Goal: Download file/media

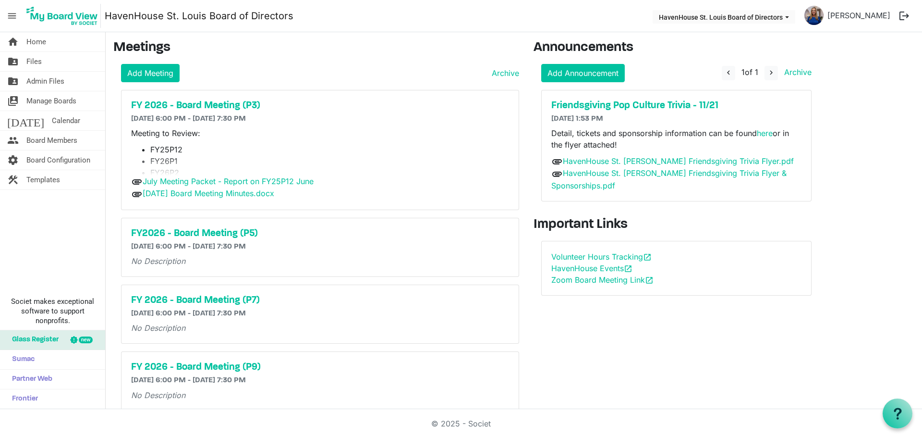
click at [49, 21] on img at bounding box center [62, 16] width 77 height 24
click at [39, 84] on span "Admin Files" at bounding box center [45, 81] width 38 height 19
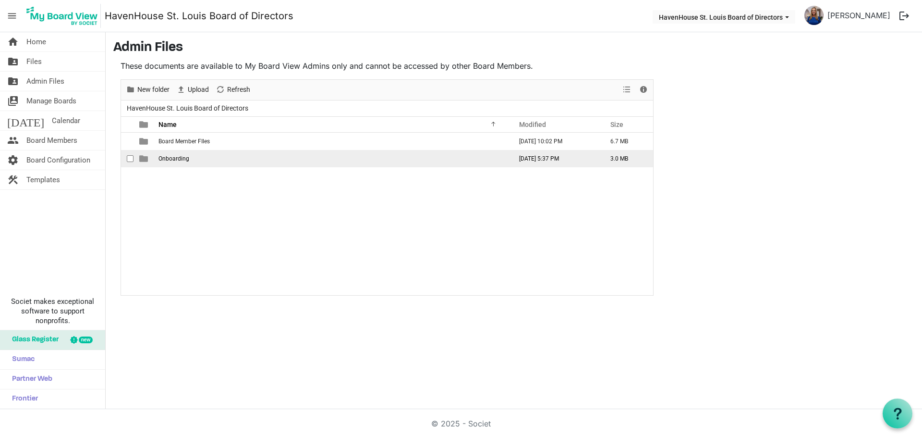
click at [191, 156] on td "Onboarding" at bounding box center [333, 158] width 354 height 17
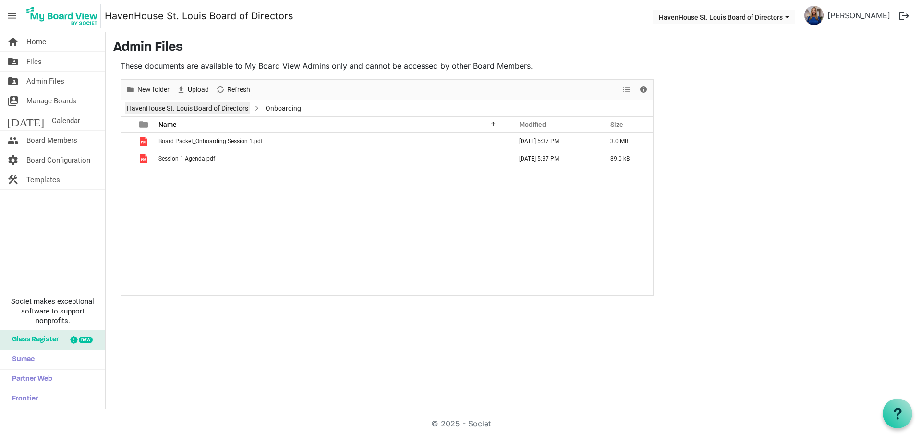
click at [227, 108] on link "HavenHouse St. Louis Board of Directors" at bounding box center [187, 108] width 125 height 12
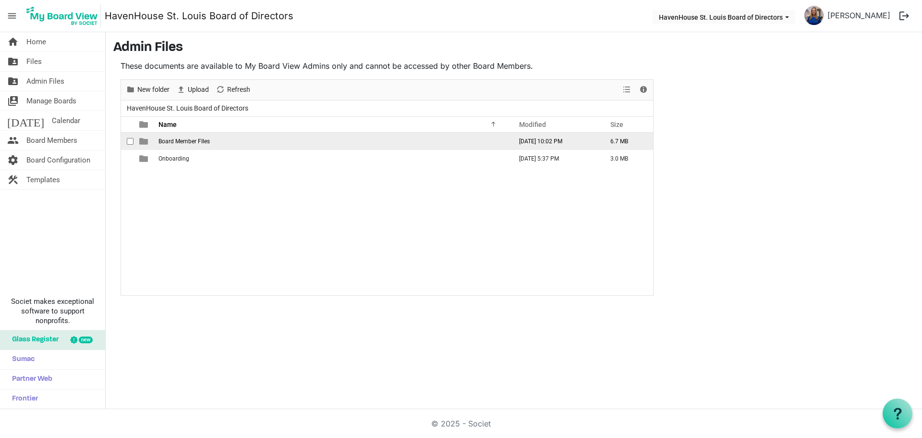
click at [191, 145] on td "Board Member FIles" at bounding box center [333, 141] width 354 height 17
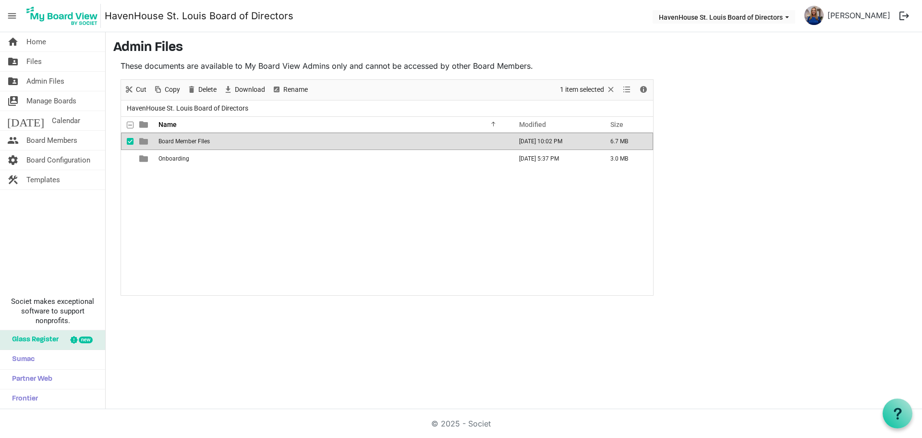
click at [191, 141] on span "Board Member FIles" at bounding box center [184, 141] width 51 height 7
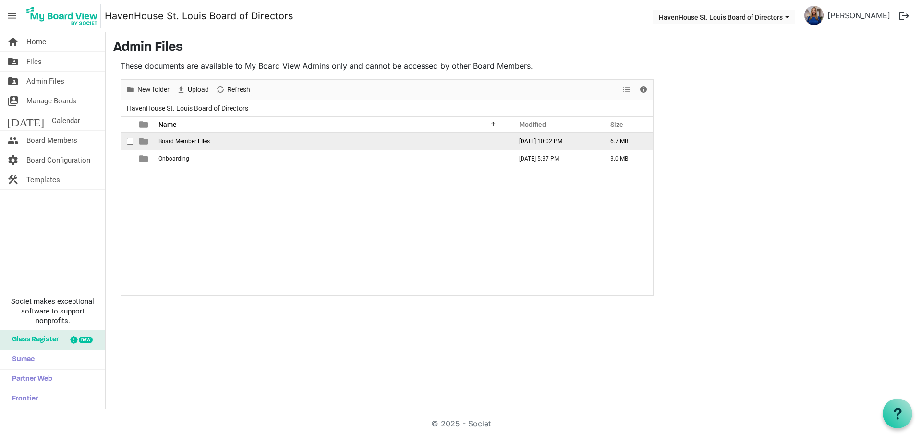
click at [191, 141] on span "Board Member FIles" at bounding box center [184, 141] width 51 height 7
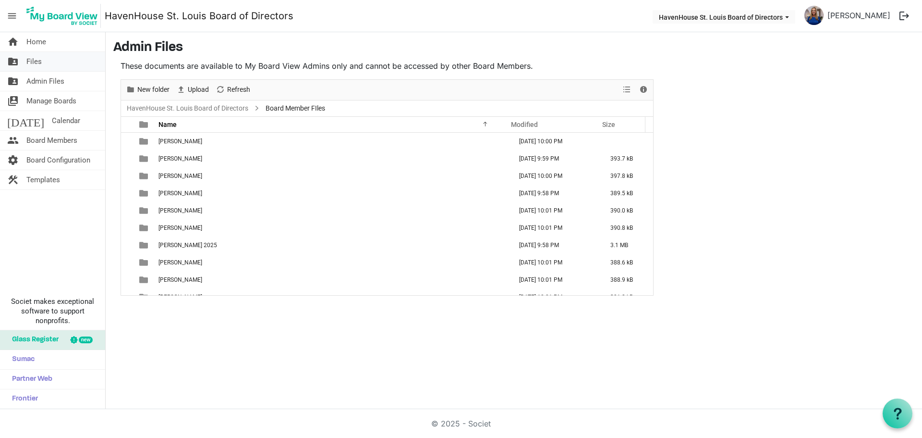
click at [27, 68] on span "Files" at bounding box center [33, 61] width 15 height 19
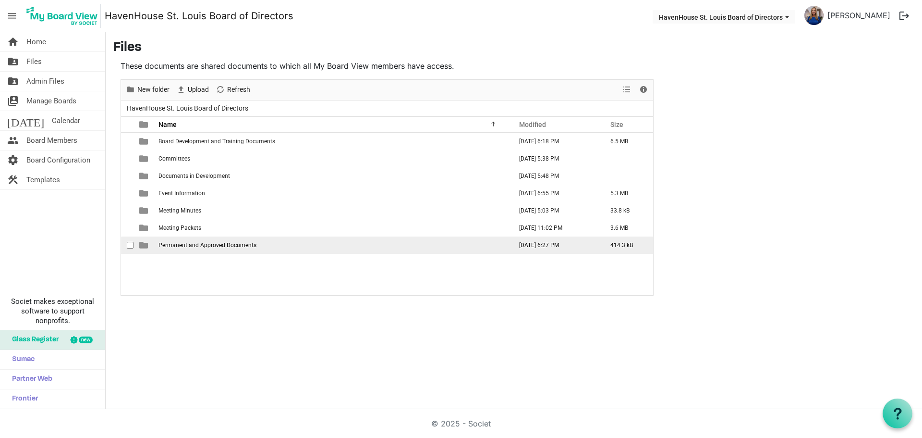
click at [198, 244] on span "Permanent and Approved Documents" at bounding box center [208, 245] width 98 height 7
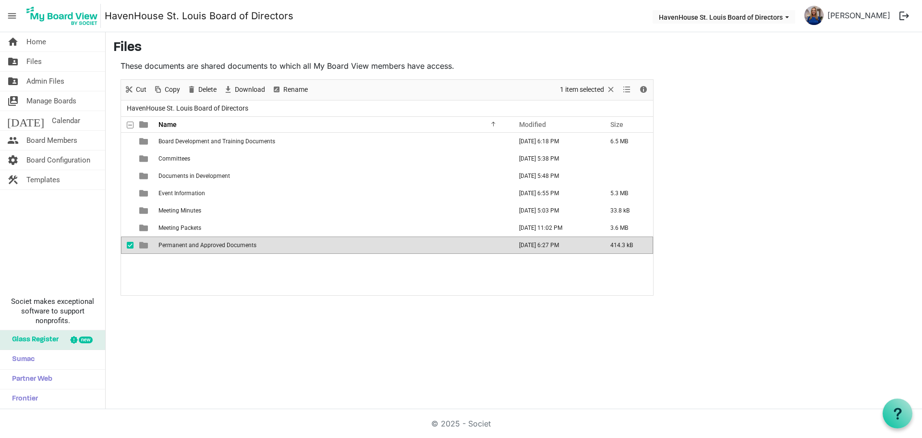
click at [198, 244] on span "Permanent and Approved Documents" at bounding box center [208, 245] width 98 height 7
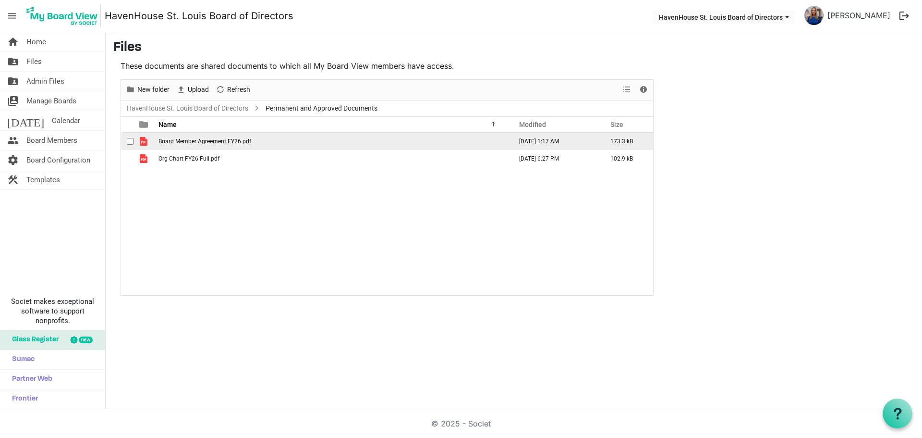
click at [129, 141] on span "checkbox" at bounding box center [130, 141] width 7 height 7
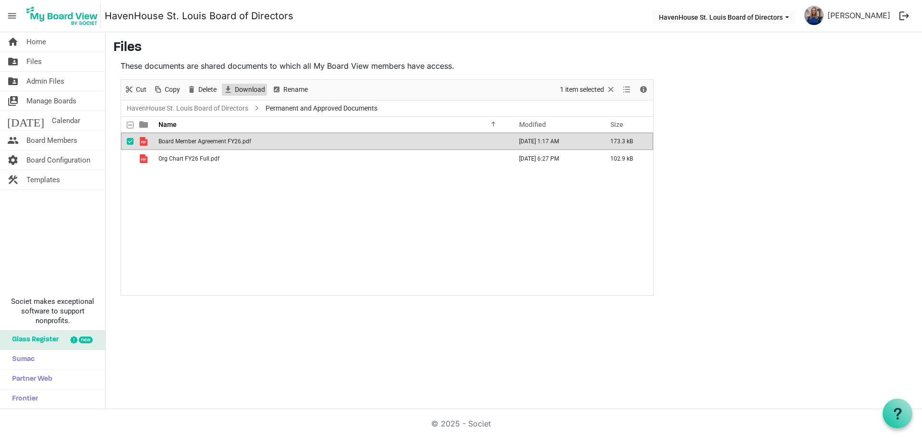
click at [237, 91] on span "Download" at bounding box center [250, 90] width 32 height 12
click at [39, 64] on span "Files" at bounding box center [33, 61] width 15 height 19
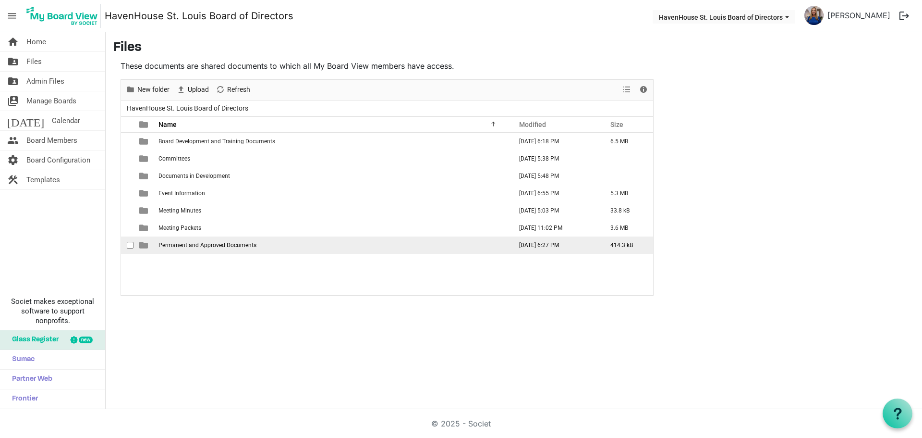
click at [183, 243] on span "Permanent and Approved Documents" at bounding box center [208, 245] width 98 height 7
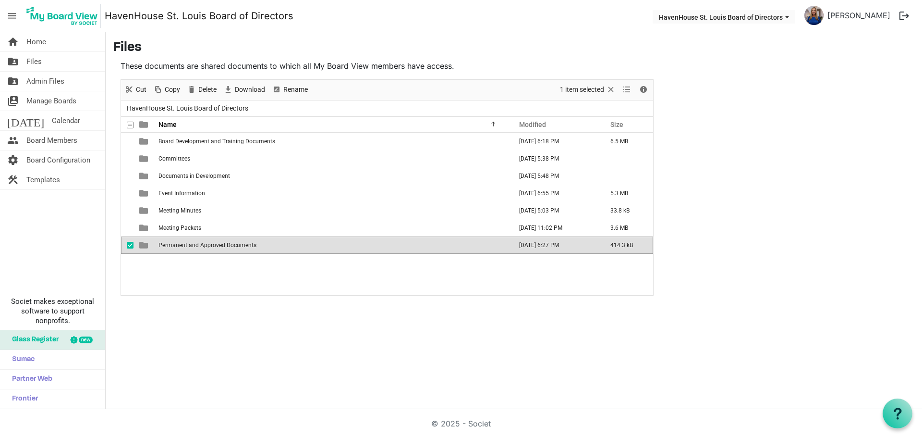
click at [183, 243] on span "Permanent and Approved Documents" at bounding box center [208, 245] width 98 height 7
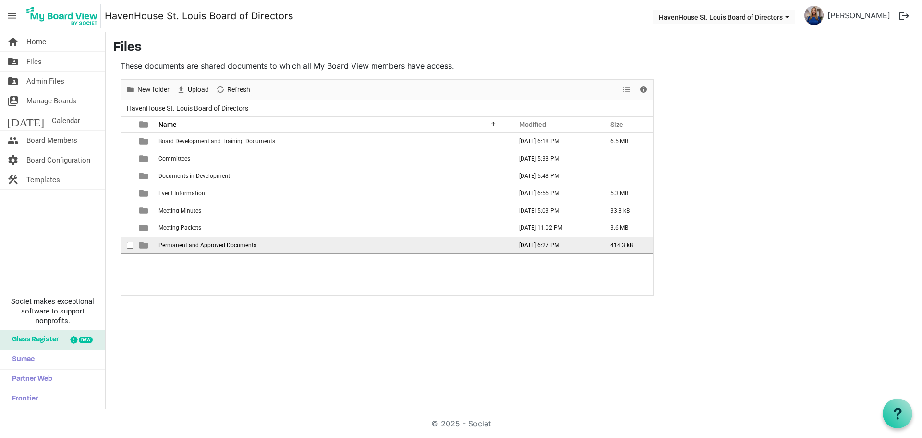
click at [183, 243] on span "Permanent and Approved Documents" at bounding box center [208, 245] width 98 height 7
